Goal: Task Accomplishment & Management: Complete application form

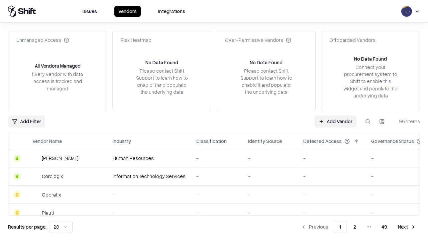
click at [336, 121] on link "Add Vendor" at bounding box center [336, 121] width 42 height 12
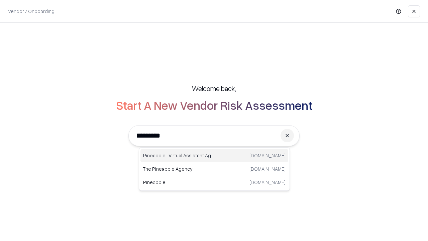
click at [215, 156] on div "Pineapple | Virtual Assistant Agency [DOMAIN_NAME]" at bounding box center [215, 155] width 148 height 13
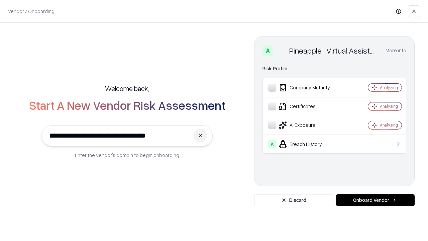
type input "**********"
click at [376, 200] on button "Onboard Vendor" at bounding box center [375, 200] width 79 height 12
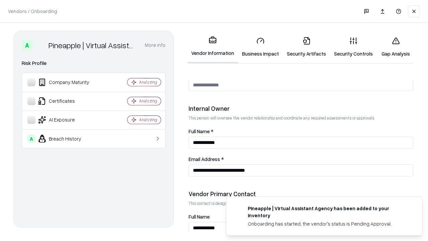
scroll to position [347, 0]
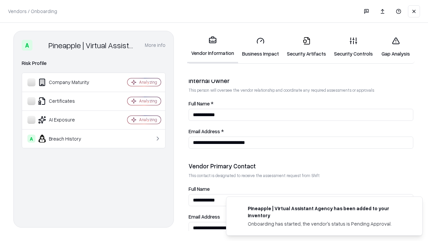
click at [307, 47] on link "Security Artifacts" at bounding box center [306, 46] width 47 height 31
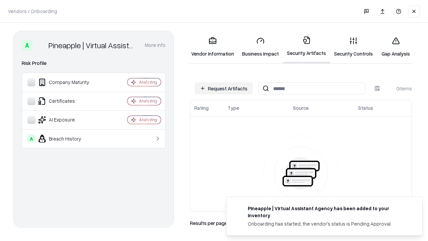
click at [224, 88] on button "Request Artifacts" at bounding box center [224, 88] width 58 height 12
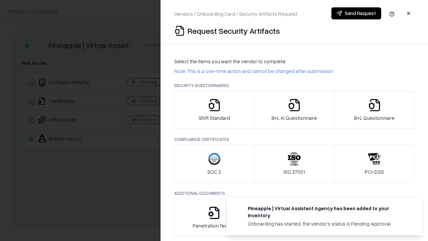
click at [375, 110] on icon "button" at bounding box center [374, 104] width 13 height 13
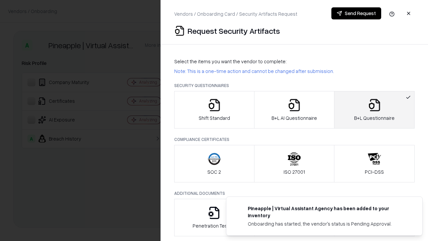
click at [294, 110] on icon "button" at bounding box center [294, 104] width 13 height 13
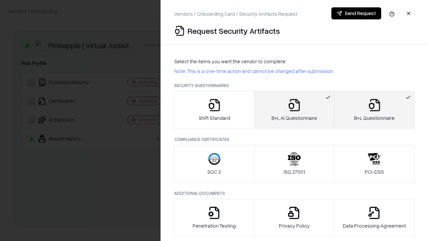
click at [356, 13] on button "Send Request" at bounding box center [357, 13] width 50 height 12
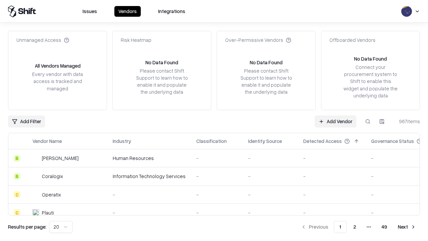
click at [368, 121] on button at bounding box center [368, 121] width 12 height 12
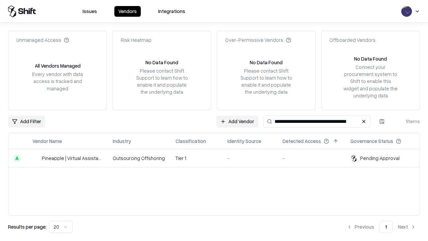
type input "**********"
click at [218, 158] on td "Tier 1" at bounding box center [196, 158] width 52 height 18
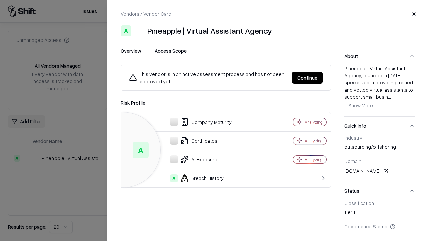
click at [308, 78] on button "Continue" at bounding box center [307, 78] width 31 height 12
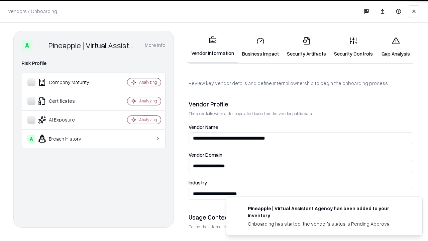
click at [307, 47] on link "Security Artifacts" at bounding box center [306, 46] width 47 height 31
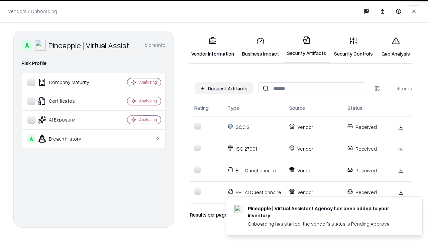
click at [396, 47] on link "Gap Analysis" at bounding box center [396, 46] width 38 height 31
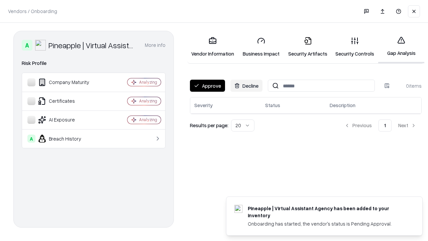
click at [208, 86] on button "Approve" at bounding box center [207, 86] width 35 height 12
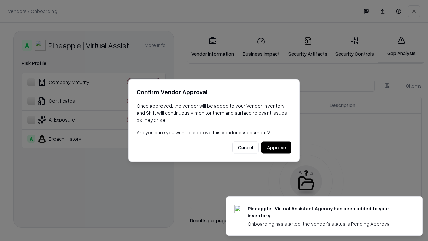
click at [276, 147] on button "Approve" at bounding box center [277, 148] width 30 height 12
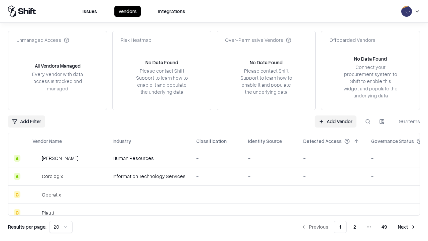
type input "**********"
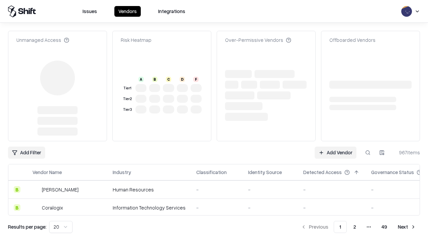
click at [336, 153] on link "Add Vendor" at bounding box center [336, 153] width 42 height 12
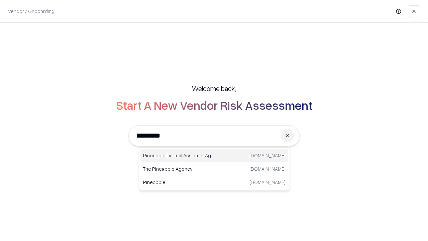
click at [215, 156] on div "Pineapple | Virtual Assistant Agency [DOMAIN_NAME]" at bounding box center [215, 155] width 148 height 13
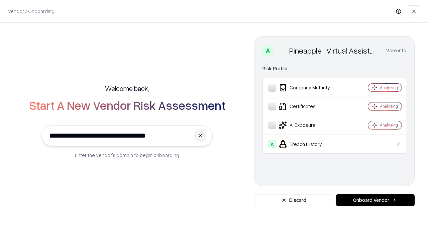
type input "**********"
click at [376, 200] on button "Onboard Vendor" at bounding box center [375, 200] width 79 height 12
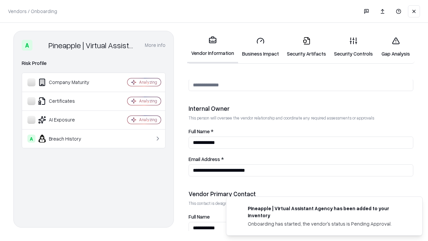
scroll to position [347, 0]
